Goal: Task Accomplishment & Management: Complete application form

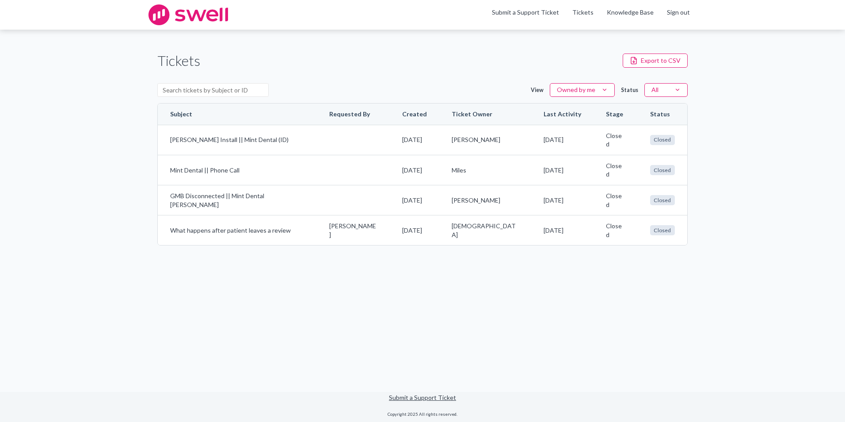
drag, startPoint x: 364, startPoint y: 81, endPoint x: 358, endPoint y: 80, distance: 5.9
click at [361, 81] on div "View Owned by me Status All" at bounding box center [422, 90] width 530 height 27
click at [597, 264] on main "Tickets Export to CSV View Owned by me Status All Subject Requested By Created …" at bounding box center [422, 210] width 845 height 361
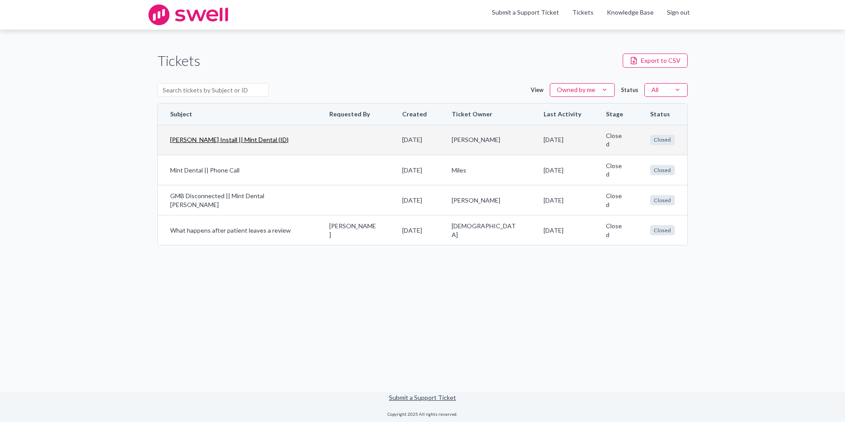
click at [184, 137] on link "[PERSON_NAME] Install || Mint Dental (ID)" at bounding box center [237, 139] width 134 height 9
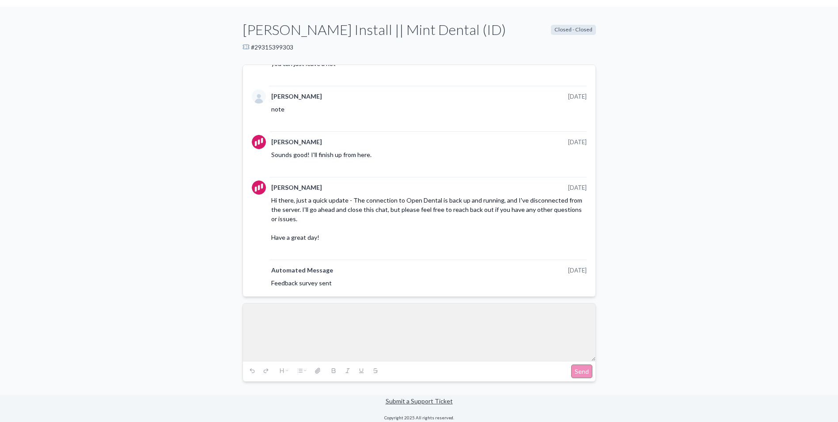
scroll to position [53, 0]
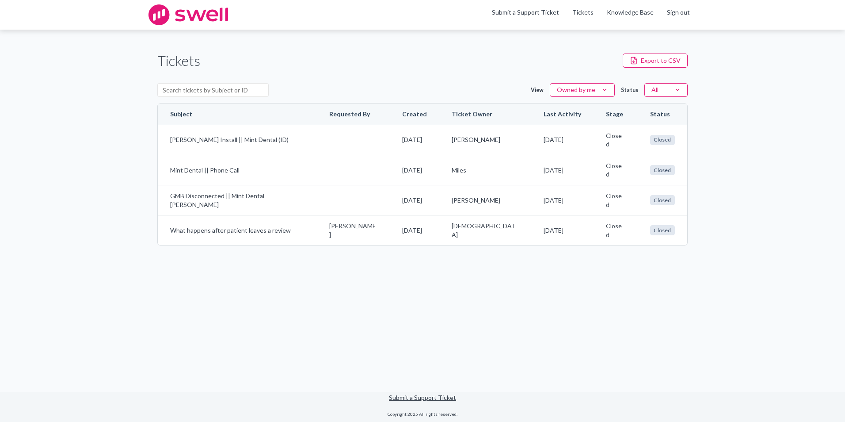
drag, startPoint x: 468, startPoint y: 294, endPoint x: 498, endPoint y: 254, distance: 50.1
click at [468, 293] on main "Tickets Export to CSV View Owned by me Status All Subject Requested By Created …" at bounding box center [422, 210] width 845 height 361
click at [623, 15] on link "Knowledge Base" at bounding box center [630, 12] width 47 height 9
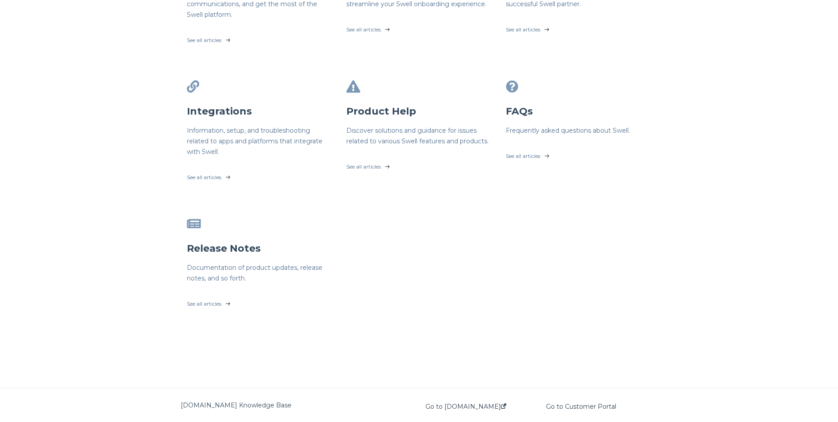
scroll to position [265, 0]
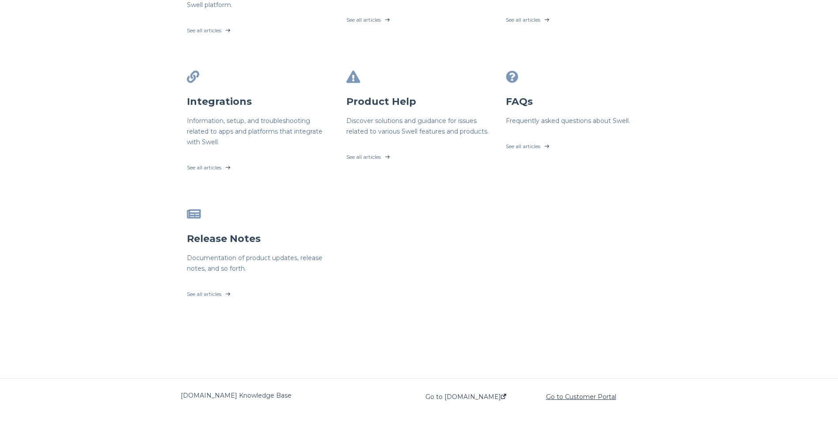
click at [573, 396] on link "Go to Customer Portal" at bounding box center [581, 396] width 70 height 7
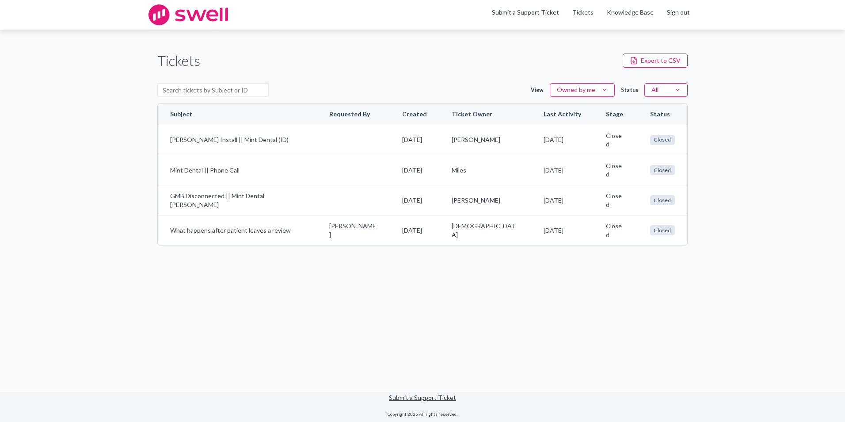
click at [604, 64] on div "Tickets Export to CSV" at bounding box center [422, 61] width 530 height 20
click at [592, 13] on link "Tickets" at bounding box center [582, 12] width 21 height 9
click at [183, 14] on img at bounding box center [188, 14] width 80 height 21
click at [545, 15] on link "Submit a Support Ticket" at bounding box center [525, 12] width 67 height 8
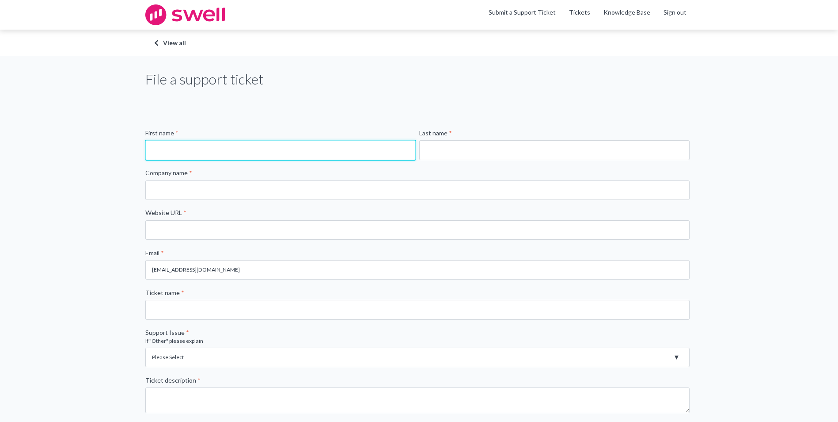
click at [255, 148] on input "First name *" at bounding box center [280, 149] width 270 height 19
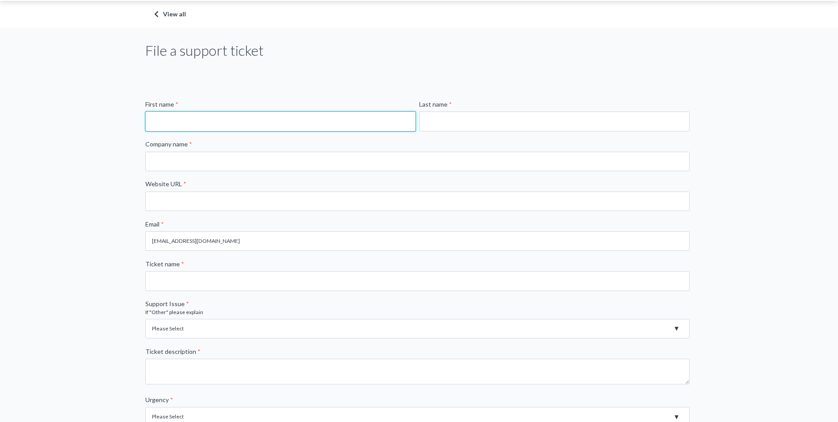
scroll to position [44, 0]
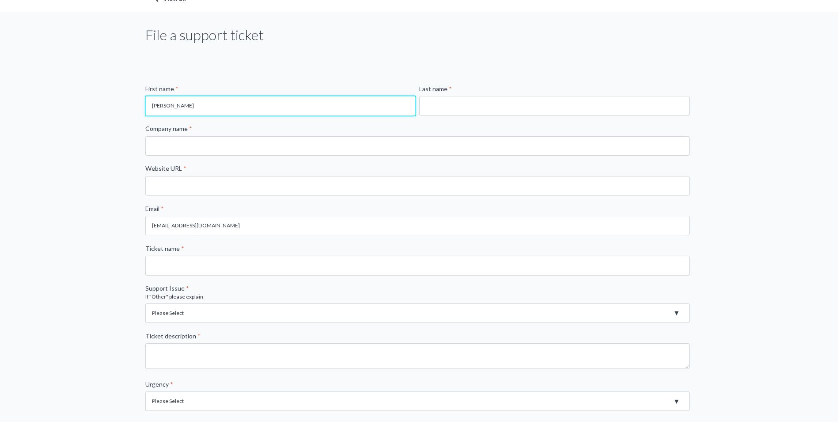
type input "[PERSON_NAME]"
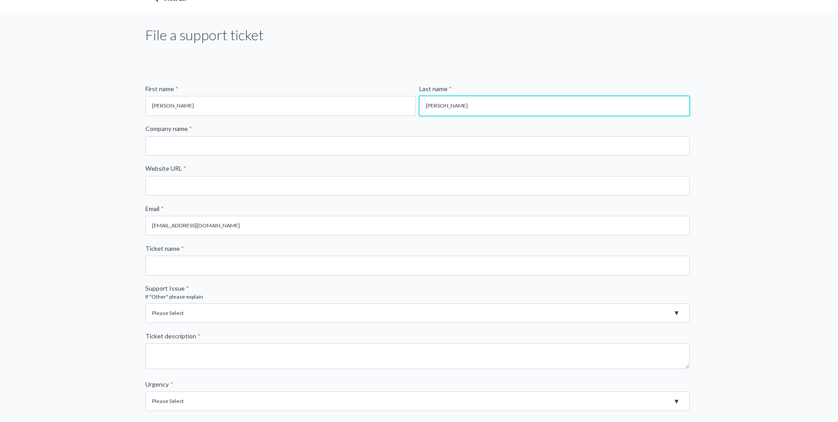
type input "[PERSON_NAME]"
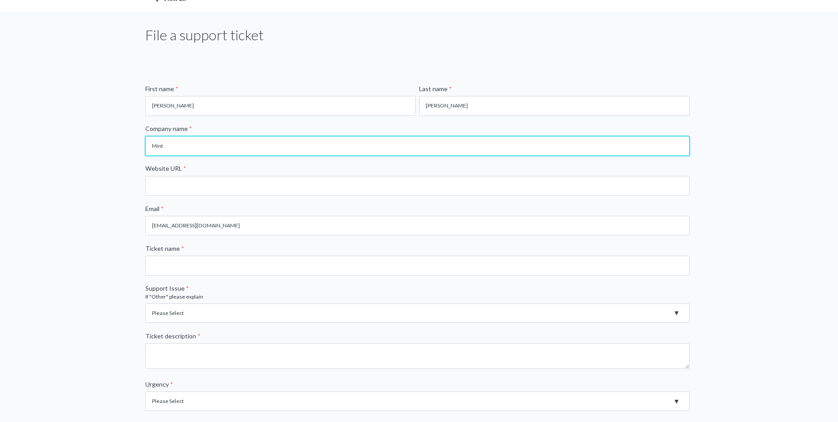
type input "Mint Dental"
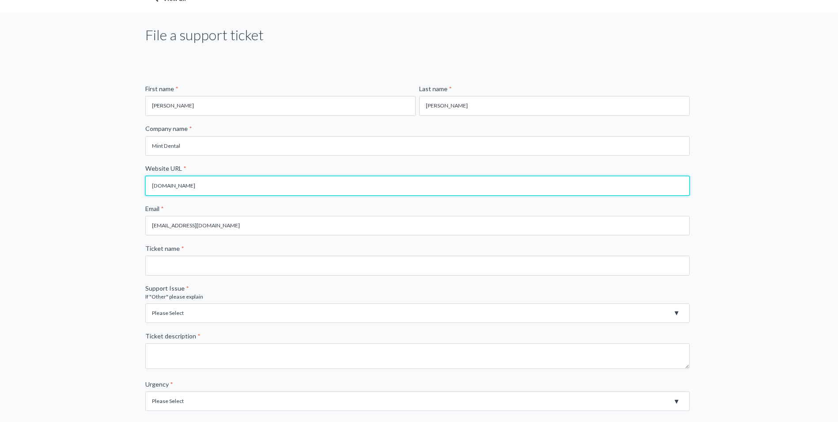
type input "[DOMAIN_NAME]"
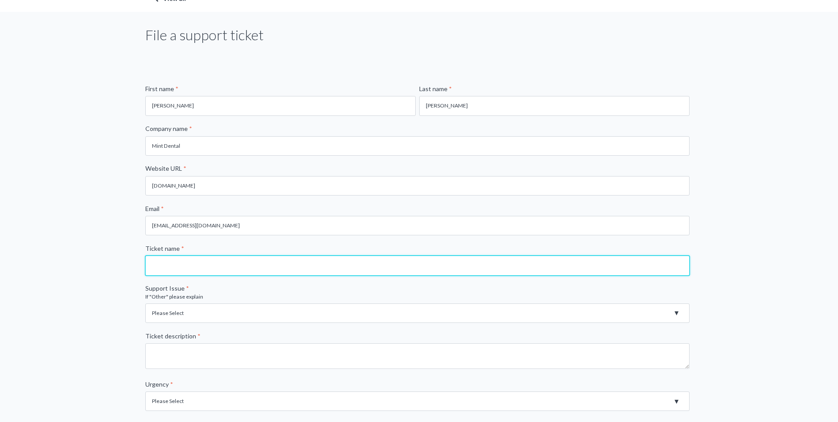
click at [215, 262] on input "Ticket name *" at bounding box center [417, 264] width 544 height 19
type input "Cancelling"
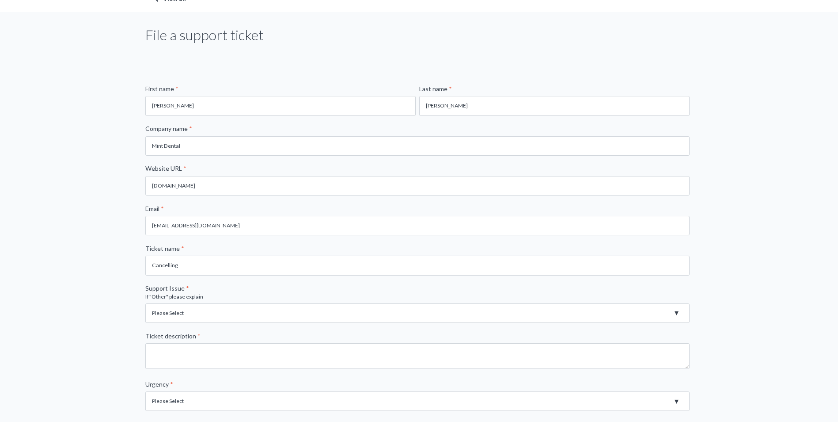
click at [199, 310] on select "Please Select Registration for Business Texting (TCR) Review Invites Not Sendin…" at bounding box center [417, 312] width 544 height 19
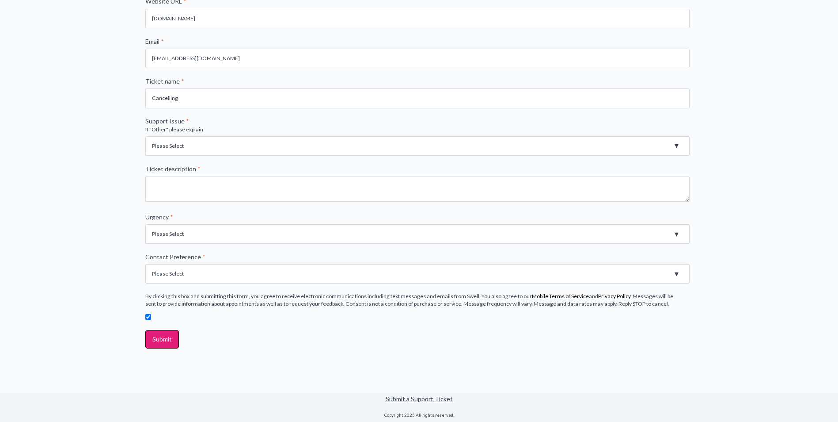
scroll to position [212, 0]
click at [200, 139] on select "Please Select Registration for Business Texting (TCR) Review Invites Not Sendin…" at bounding box center [417, 144] width 544 height 19
click at [225, 144] on select "Please Select Registration for Business Texting (TCR) Review Invites Not Sendin…" at bounding box center [417, 144] width 544 height 19
click at [188, 138] on select "Please Select Registration for Business Texting (TCR) Review Invites Not Sendin…" at bounding box center [417, 144] width 544 height 19
click at [186, 142] on select "Please Select Registration for Business Texting (TCR) Review Invites Not Sendin…" at bounding box center [417, 144] width 544 height 19
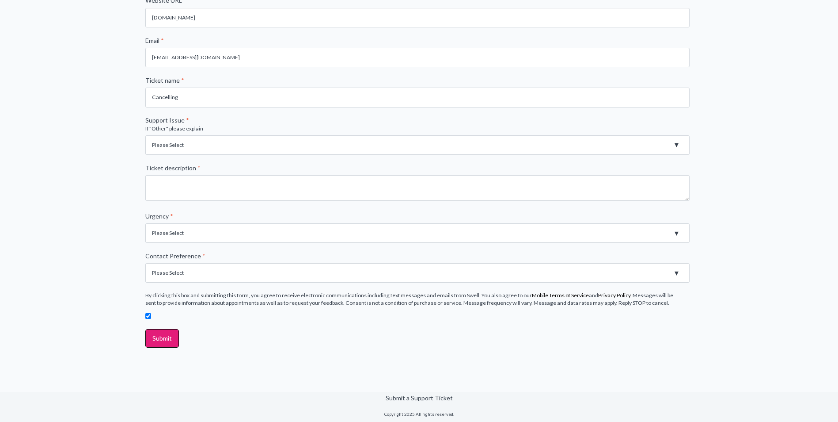
click at [201, 142] on select "Please Select Registration for Business Texting (TCR) Review Invites Not Sendin…" at bounding box center [417, 144] width 544 height 19
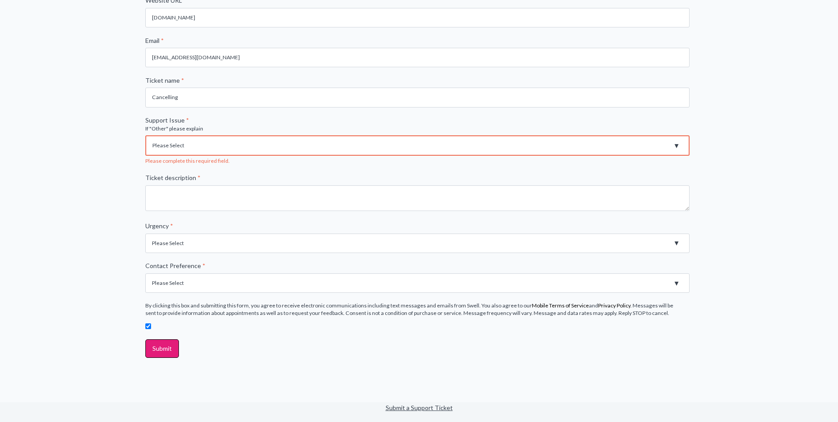
click at [115, 243] on div "File a support ticket First name * [PERSON_NAME] Last name * [PERSON_NAME] Comp…" at bounding box center [419, 123] width 838 height 558
click at [218, 149] on select "Please Select Registration for Business Texting (TCR) Review Invites Not Sendin…" at bounding box center [417, 145] width 544 height 20
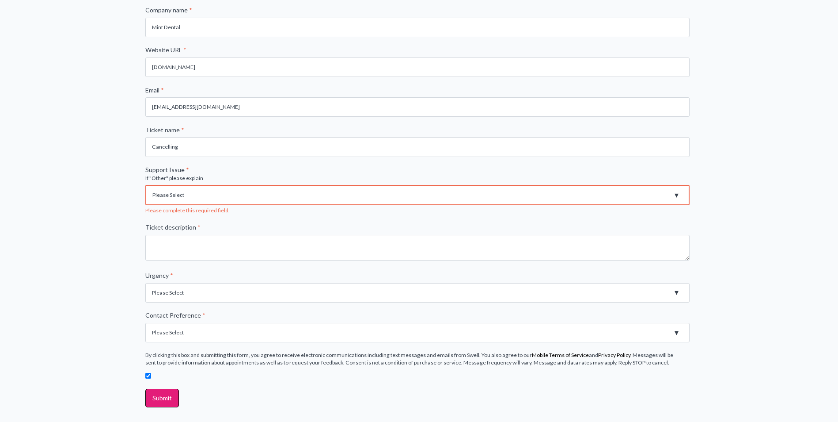
scroll to position [178, 0]
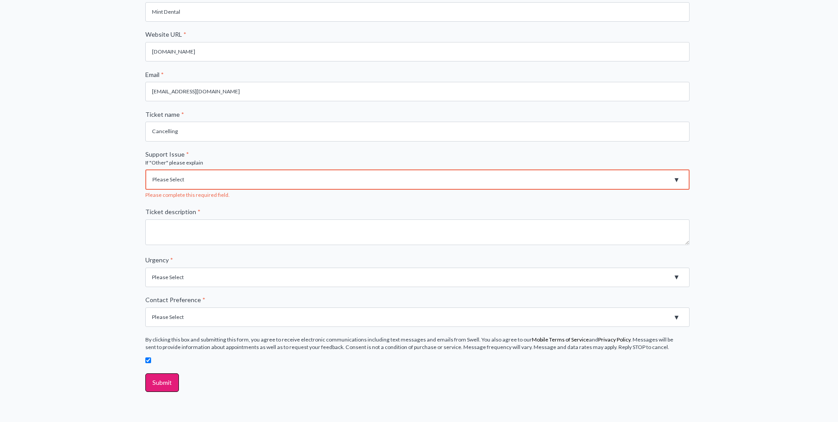
click at [221, 177] on select "Please Select Registration for Business Texting (TCR) Review Invites Not Sendin…" at bounding box center [417, 179] width 544 height 20
click at [87, 180] on div "File a support ticket First name * [PERSON_NAME] Last name * [PERSON_NAME] Comp…" at bounding box center [419, 157] width 838 height 558
click at [228, 245] on div at bounding box center [417, 231] width 544 height 31
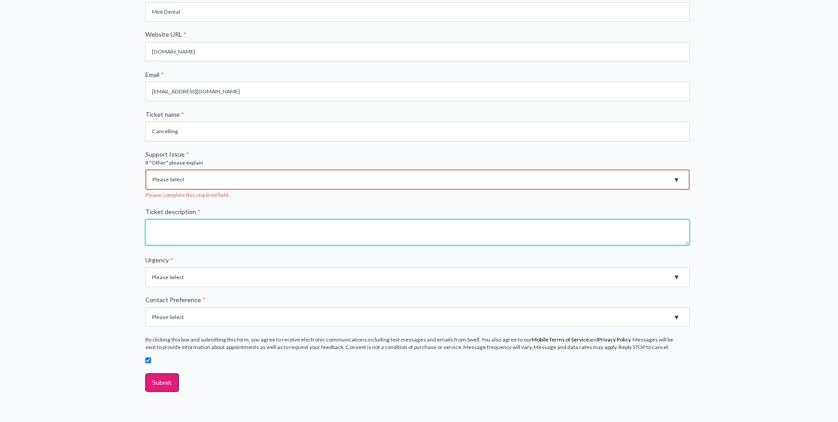
click at [229, 234] on textarea "Ticket description *" at bounding box center [417, 232] width 544 height 26
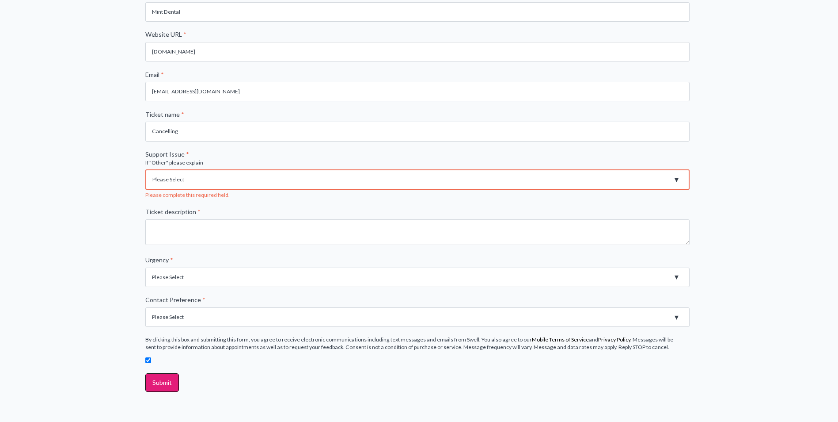
click at [186, 281] on select "Please Select High - Outage - Issue is critically impacting or preventing use o…" at bounding box center [417, 276] width 544 height 19
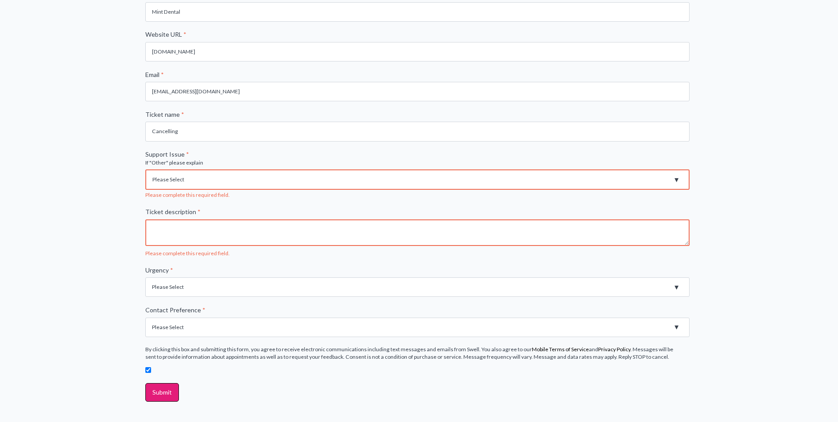
select select "Low - General question/inquiry"
click at [145, 277] on select "Please Select High - Outage - Issue is critically impacting or preventing use o…" at bounding box center [417, 286] width 544 height 19
click at [194, 330] on select "Please Select Email Phone" at bounding box center [417, 326] width 544 height 19
select select "Email"
click at [145, 317] on select "Please Select Email Phone" at bounding box center [417, 326] width 544 height 19
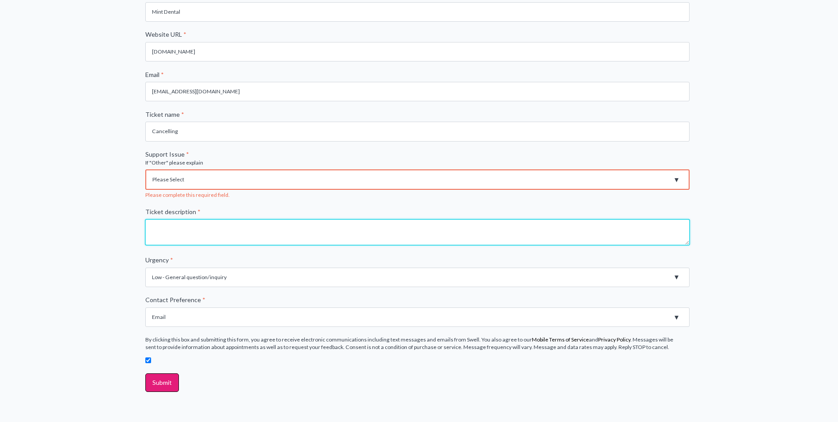
click at [202, 232] on textarea "Ticket description *" at bounding box center [417, 232] width 544 height 26
type textarea "I"
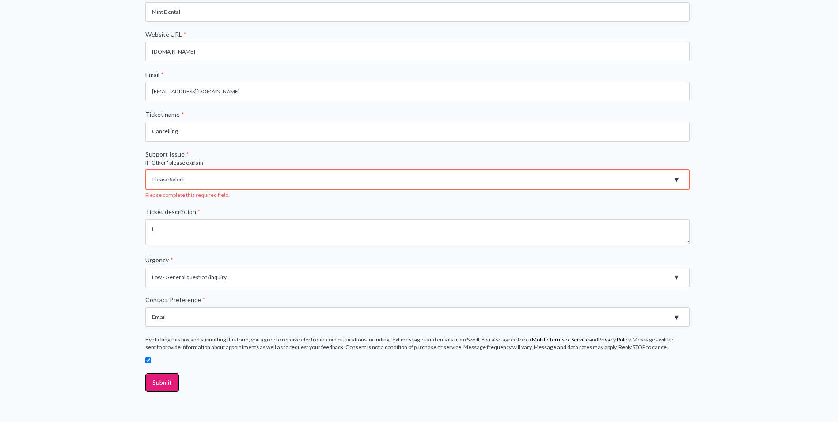
click at [680, 174] on select "Please Select Registration for Business Texting (TCR) Review Invites Not Sendin…" at bounding box center [417, 179] width 544 height 20
select select "Feature Request"
click at [145, 169] on select "Please Select Registration for Business Texting (TCR) Review Invites Not Sendin…" at bounding box center [417, 179] width 544 height 20
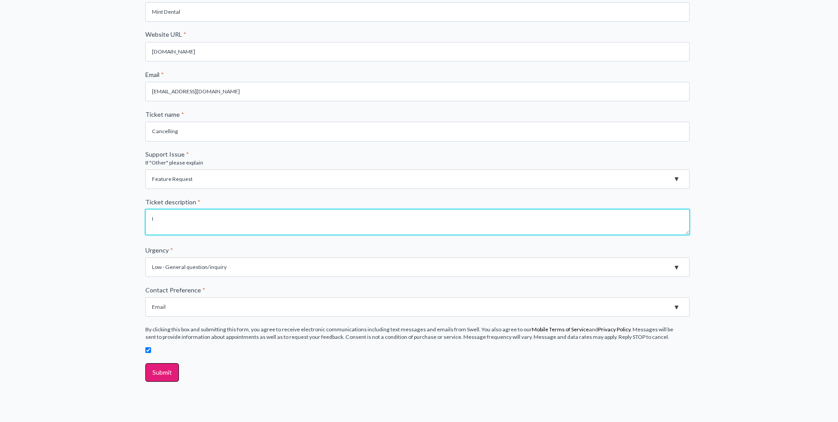
click at [198, 217] on textarea "I" at bounding box center [417, 222] width 544 height 26
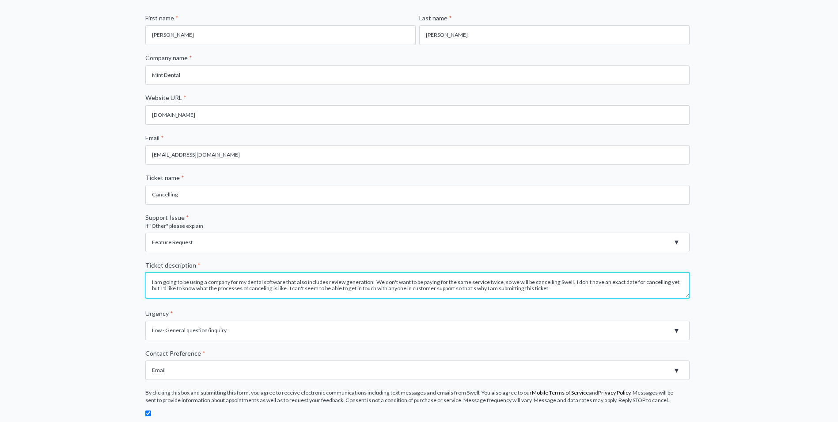
scroll to position [212, 0]
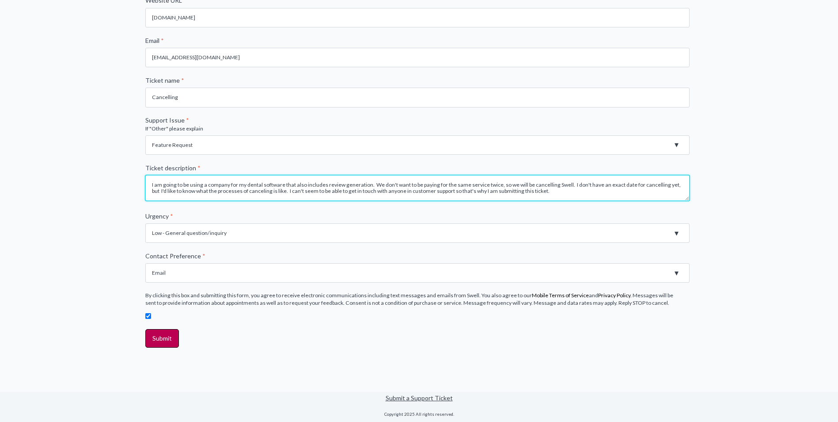
type textarea "I am going to be using a company for my dental software that also includes revi…"
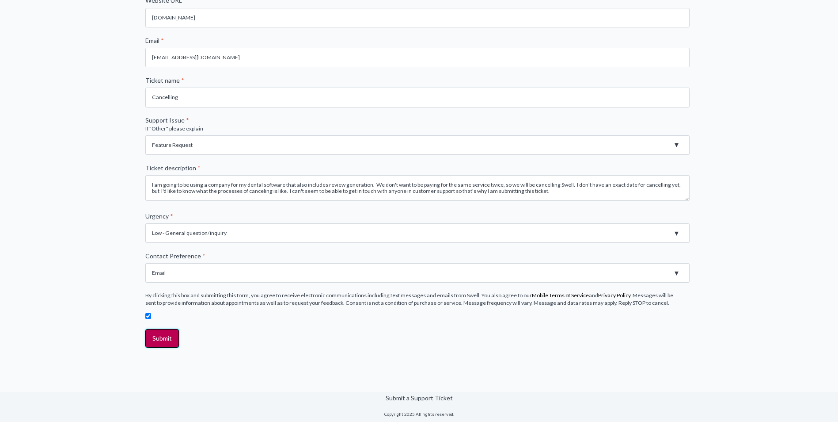
click at [159, 339] on input "Submit" at bounding box center [162, 338] width 34 height 19
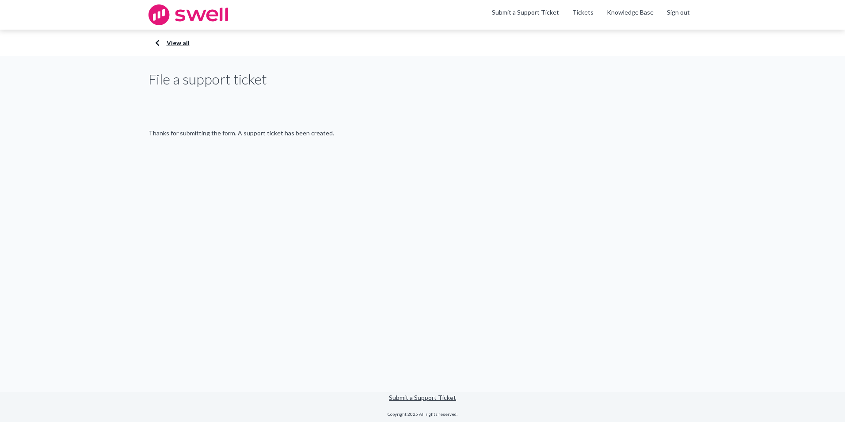
click at [176, 42] on link "View all" at bounding box center [422, 42] width 530 height 9
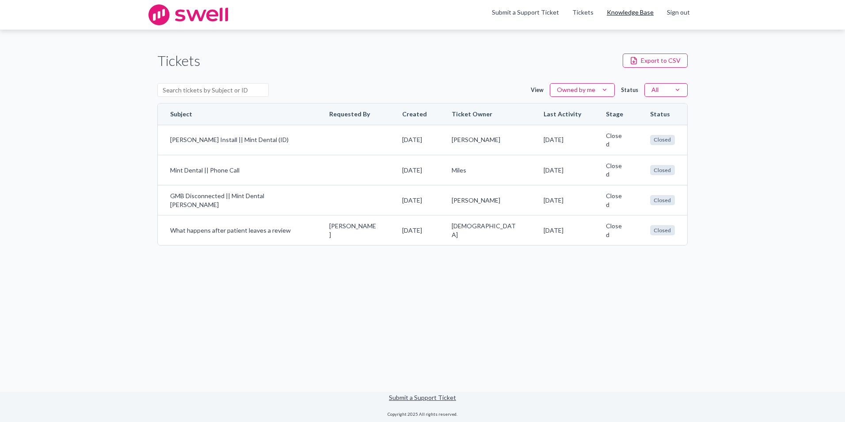
click at [628, 12] on link "Knowledge Base" at bounding box center [630, 12] width 47 height 9
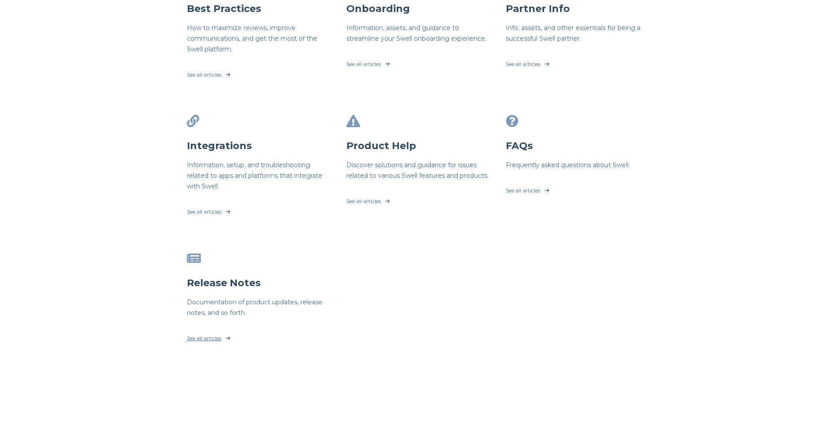
scroll to position [265, 0]
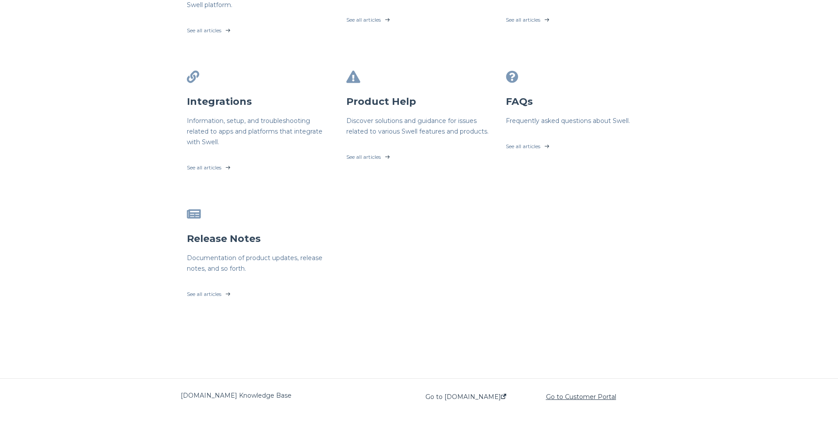
click at [593, 399] on link "Go to Customer Portal" at bounding box center [581, 396] width 70 height 7
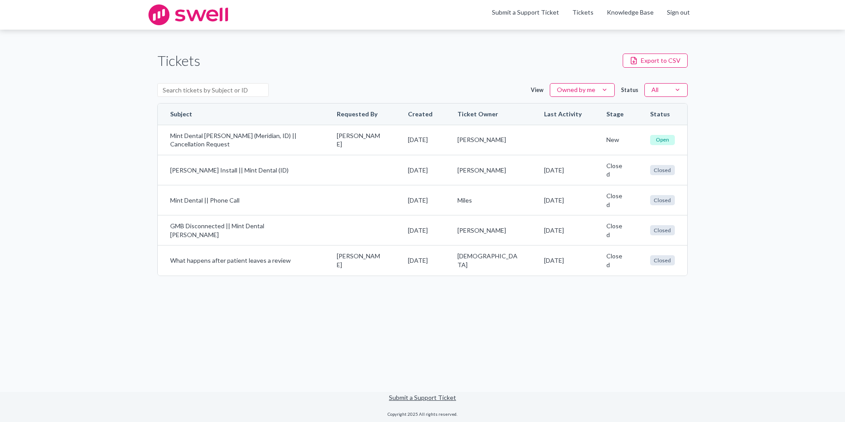
click at [345, 74] on div "Tickets Export to CSV View Owned by me Status All Subject Requested By Created …" at bounding box center [422, 163] width 530 height 240
click at [591, 49] on div "Tickets Export to CSV View Owned by me Status All Subject Requested By Created …" at bounding box center [422, 163] width 530 height 240
